Goal: Check status: Check status

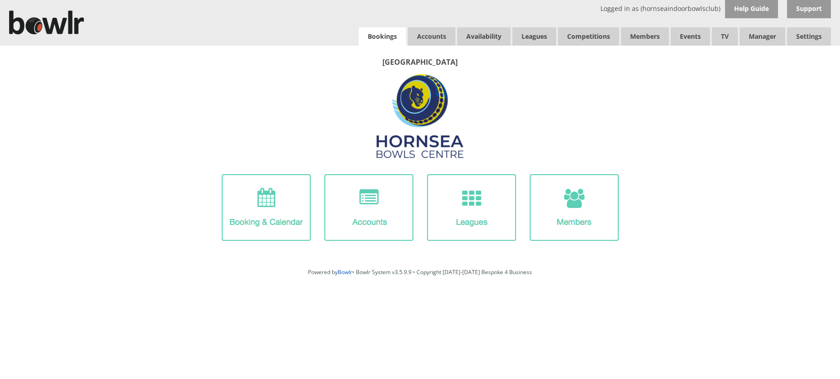
click at [367, 33] on link "Bookings" at bounding box center [382, 36] width 47 height 18
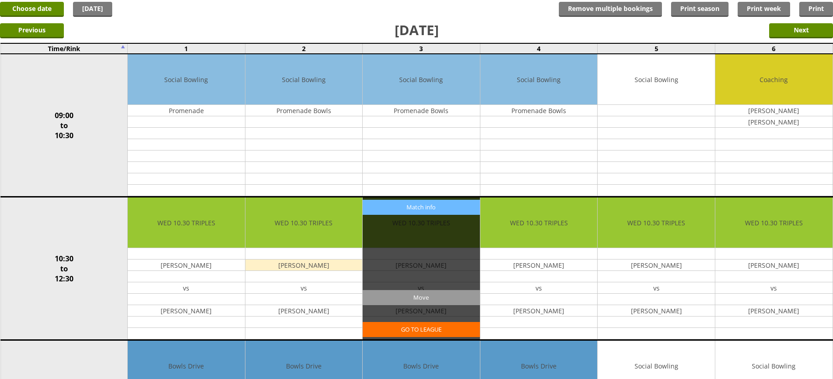
scroll to position [46, 0]
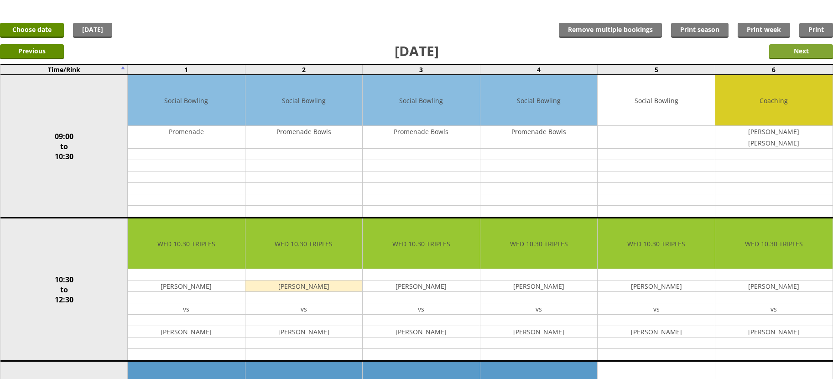
click at [774, 57] on input "Next" at bounding box center [801, 51] width 64 height 15
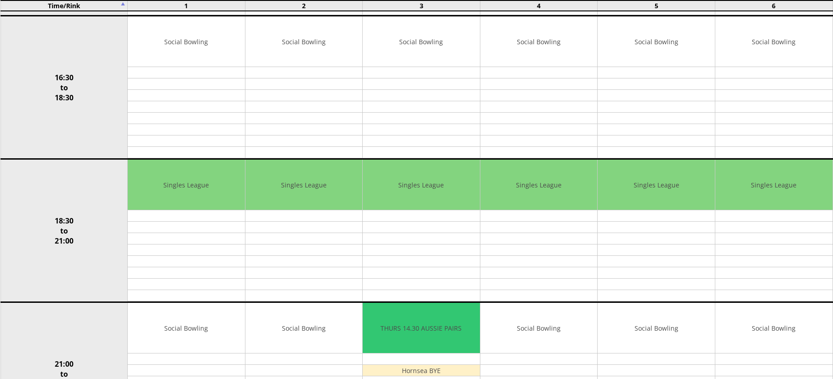
scroll to position [775, 0]
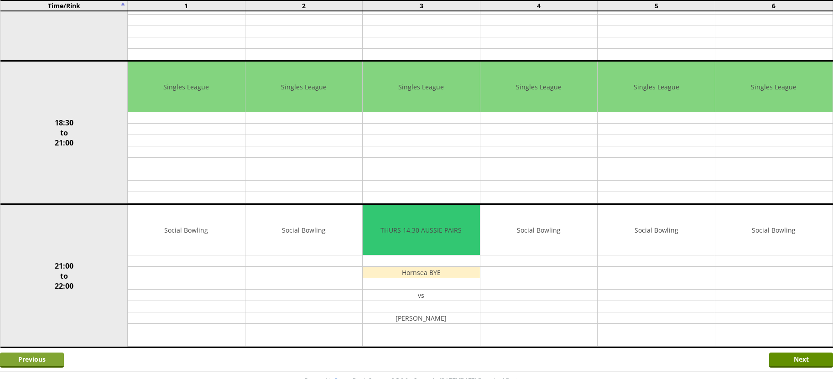
click at [42, 355] on input "Previous" at bounding box center [32, 360] width 64 height 15
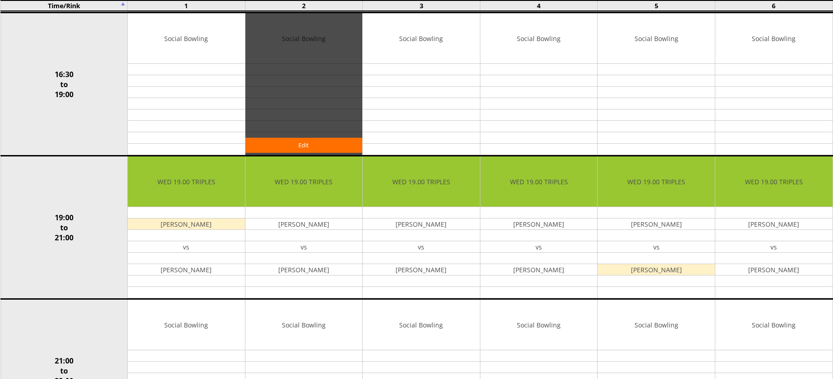
scroll to position [684, 0]
